Goal: Transaction & Acquisition: Purchase product/service

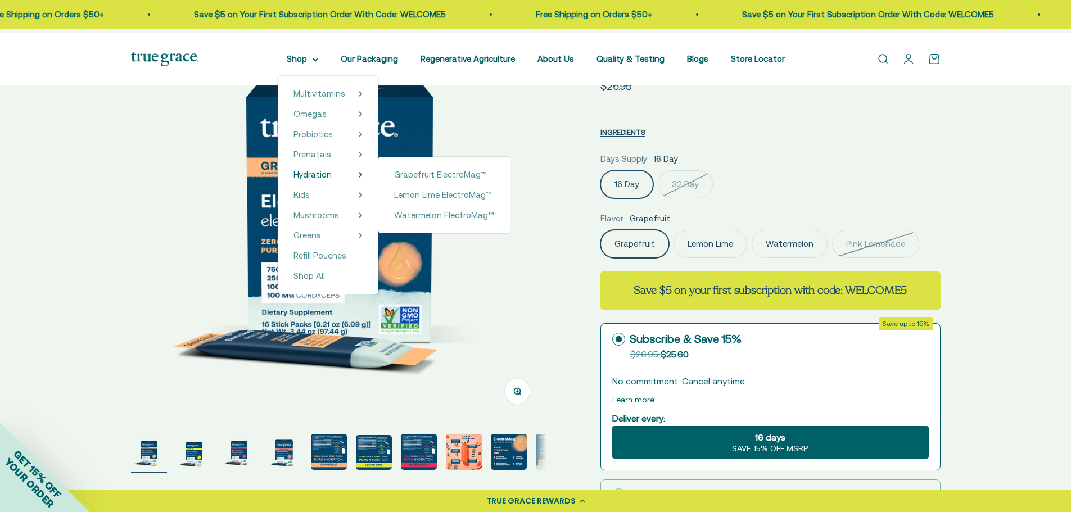
click at [294, 179] on span "Hydration" at bounding box center [313, 175] width 38 height 10
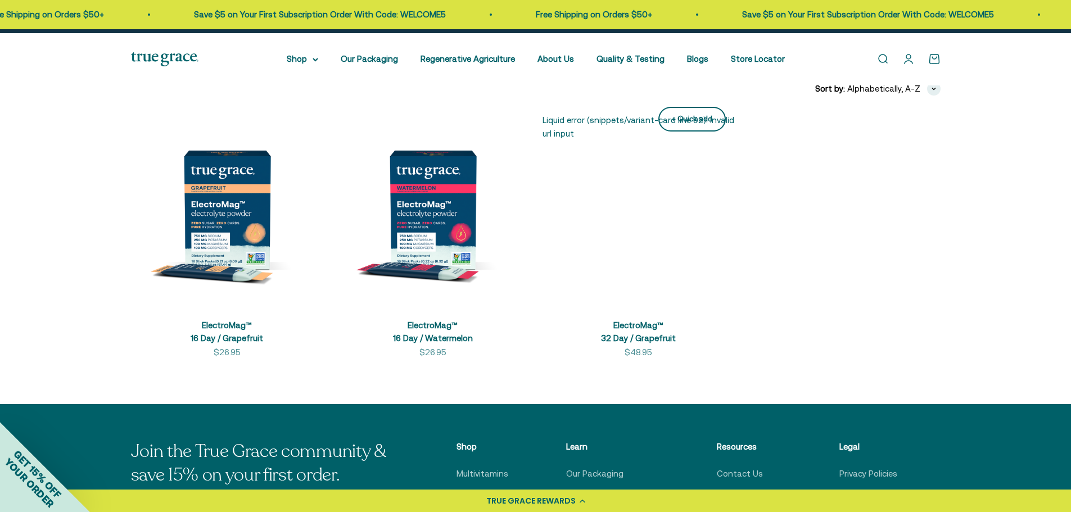
scroll to position [169, 0]
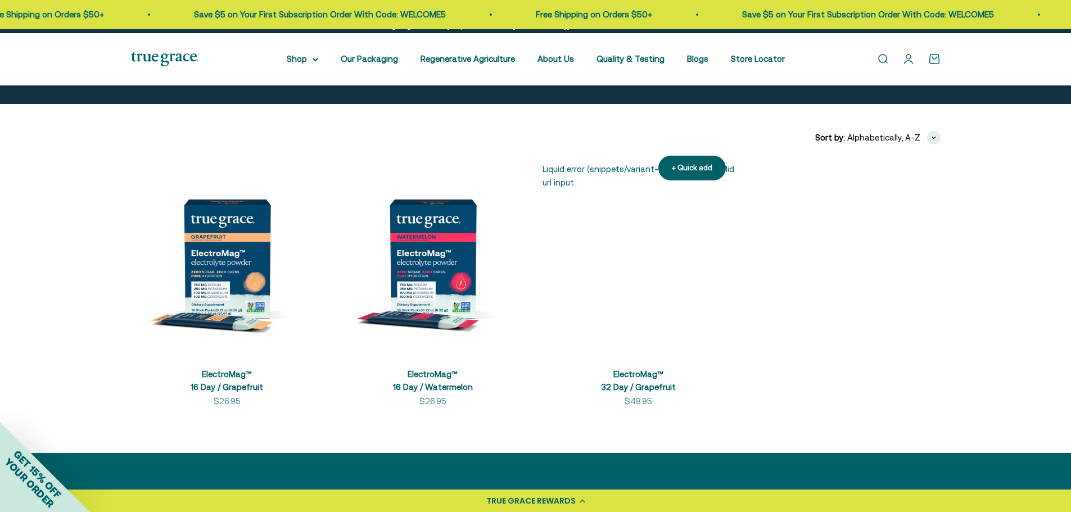
click at [626, 392] on link "ElectroMag™ 32 Day / Grapefruit" at bounding box center [638, 380] width 75 height 22
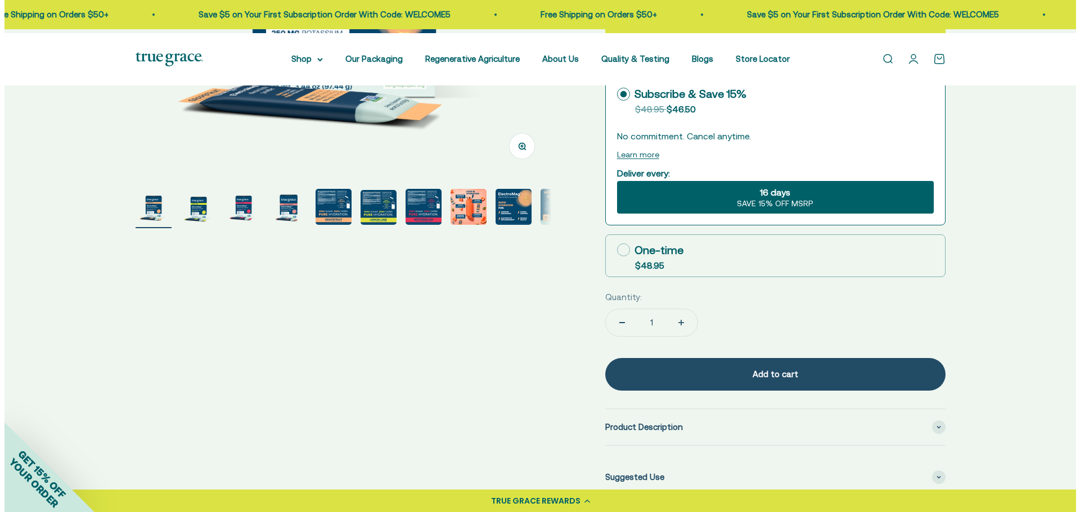
scroll to position [337, 0]
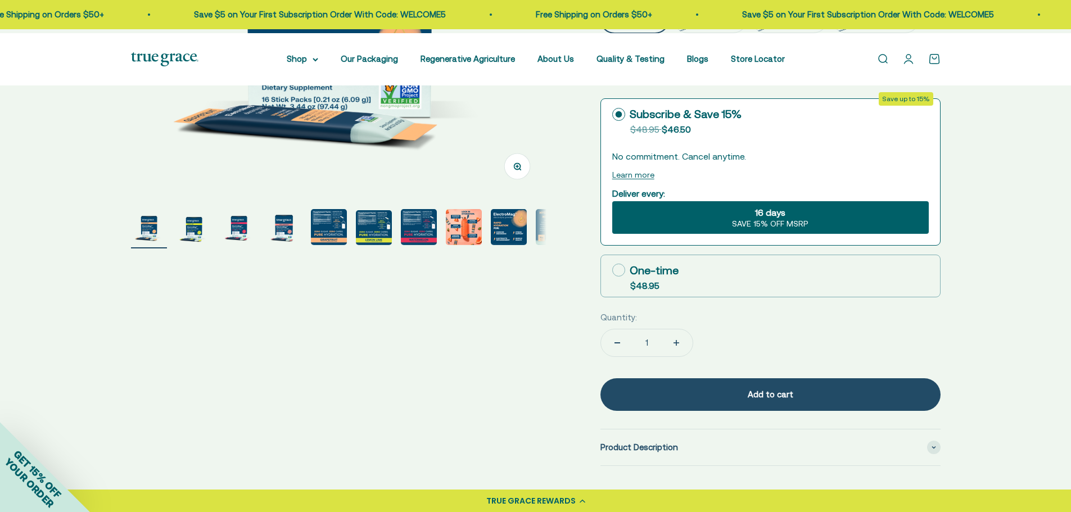
click at [621, 277] on icon at bounding box center [618, 270] width 13 height 13
click at [612, 270] on input "One-time $48.95" at bounding box center [612, 270] width 1 height 1
radio input "true"
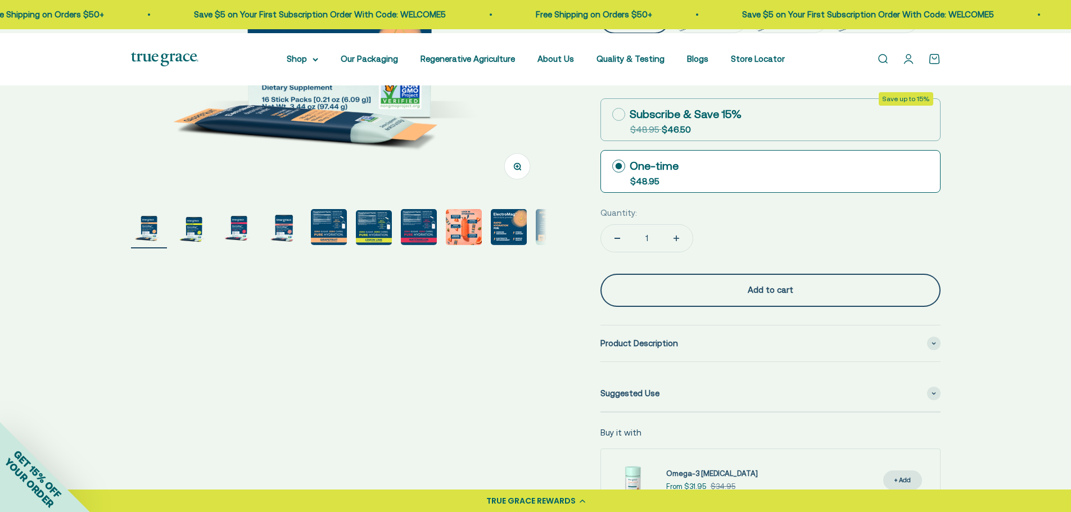
click at [781, 297] on div "Add to cart" at bounding box center [770, 289] width 295 height 13
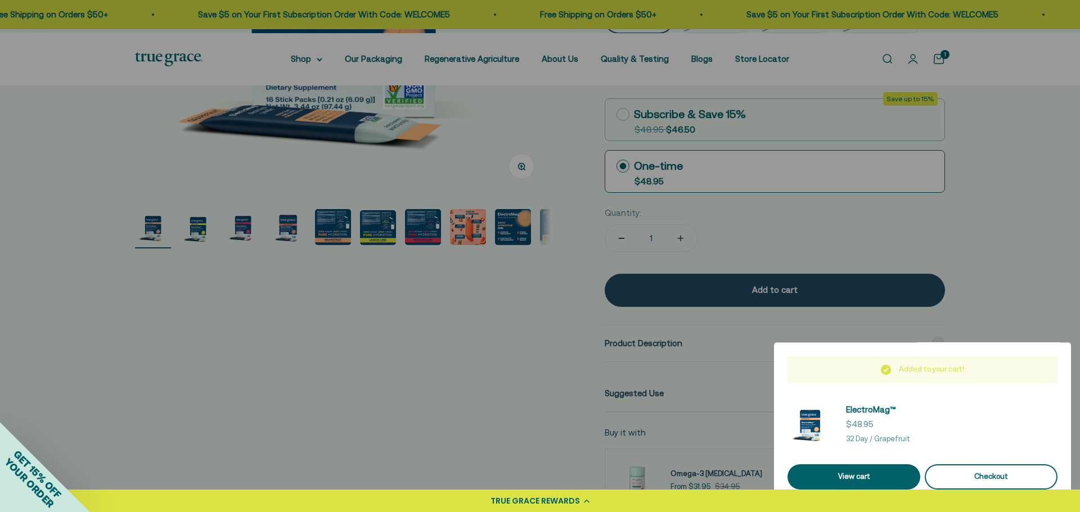
click at [995, 473] on div "Checkout" at bounding box center [991, 477] width 106 height 12
